Goal: Use online tool/utility: Utilize a website feature to perform a specific function

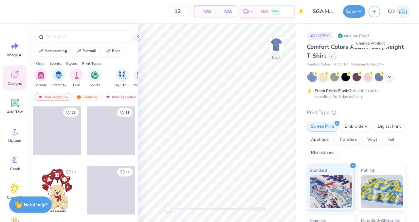
click at [334, 56] on icon at bounding box center [332, 55] width 3 height 3
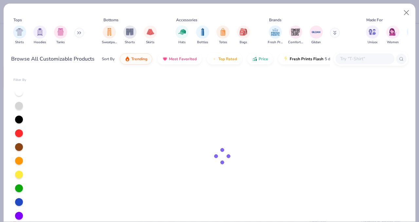
click at [348, 63] on div at bounding box center [365, 58] width 59 height 11
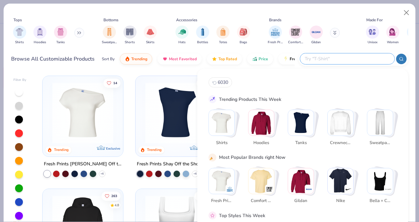
paste input "4528"
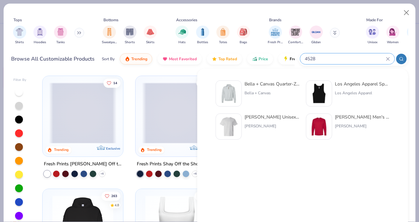
type input "4528"
click at [281, 93] on div "Bella + Canvas" at bounding box center [272, 93] width 55 height 6
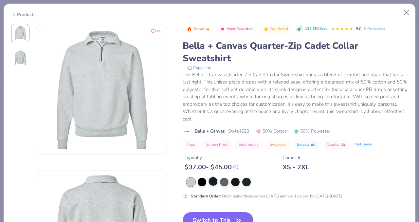
click at [213, 182] on div at bounding box center [213, 181] width 9 height 9
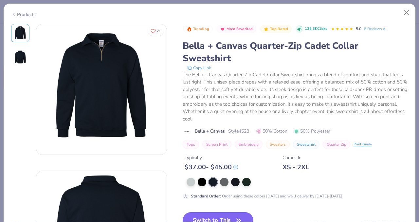
click at [216, 214] on button "Switch to This" at bounding box center [218, 220] width 71 height 16
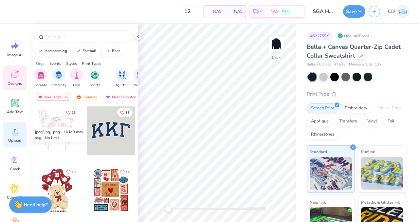
click at [17, 139] on span "Upload" at bounding box center [14, 140] width 13 height 5
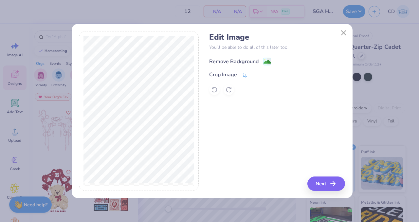
click at [247, 63] on div "Remove Background" at bounding box center [233, 62] width 49 height 8
click at [245, 61] on div "Remove Background" at bounding box center [277, 61] width 136 height 8
click at [217, 89] on icon at bounding box center [215, 90] width 6 height 6
click at [328, 186] on button "Next" at bounding box center [328, 184] width 38 height 14
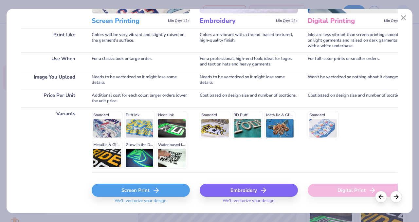
scroll to position [95, 0]
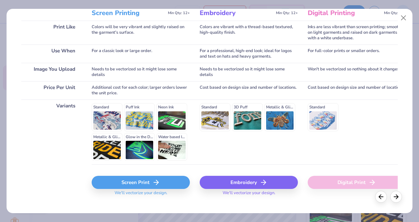
click at [152, 182] on div "Screen Print" at bounding box center [141, 182] width 98 height 13
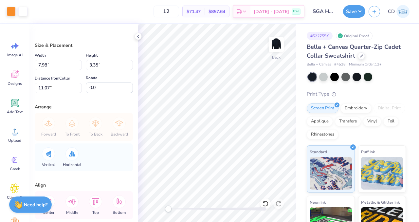
type input "4.92"
type input "2.06"
type input "12.36"
type input "4.35"
type input "1.83"
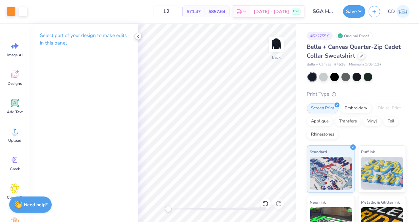
click at [138, 36] on polyline at bounding box center [138, 36] width 1 height 3
click at [137, 39] on icon at bounding box center [138, 36] width 5 height 5
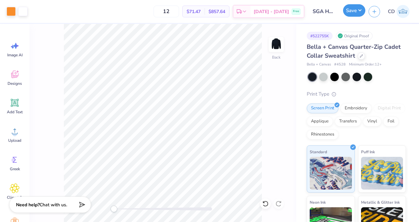
click at [360, 12] on button "Save" at bounding box center [354, 10] width 22 height 12
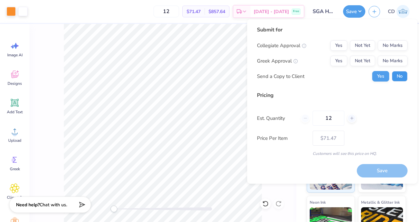
click at [397, 77] on button "No" at bounding box center [400, 76] width 16 height 10
click at [368, 64] on button "Not Yet" at bounding box center [362, 61] width 25 height 10
click at [367, 45] on button "Not Yet" at bounding box center [362, 45] width 25 height 10
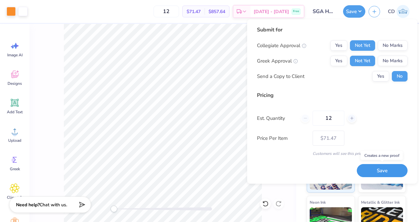
click at [377, 175] on button "Save" at bounding box center [382, 170] width 51 height 13
type input "$71.47"
